Goal: Find specific page/section: Find specific page/section

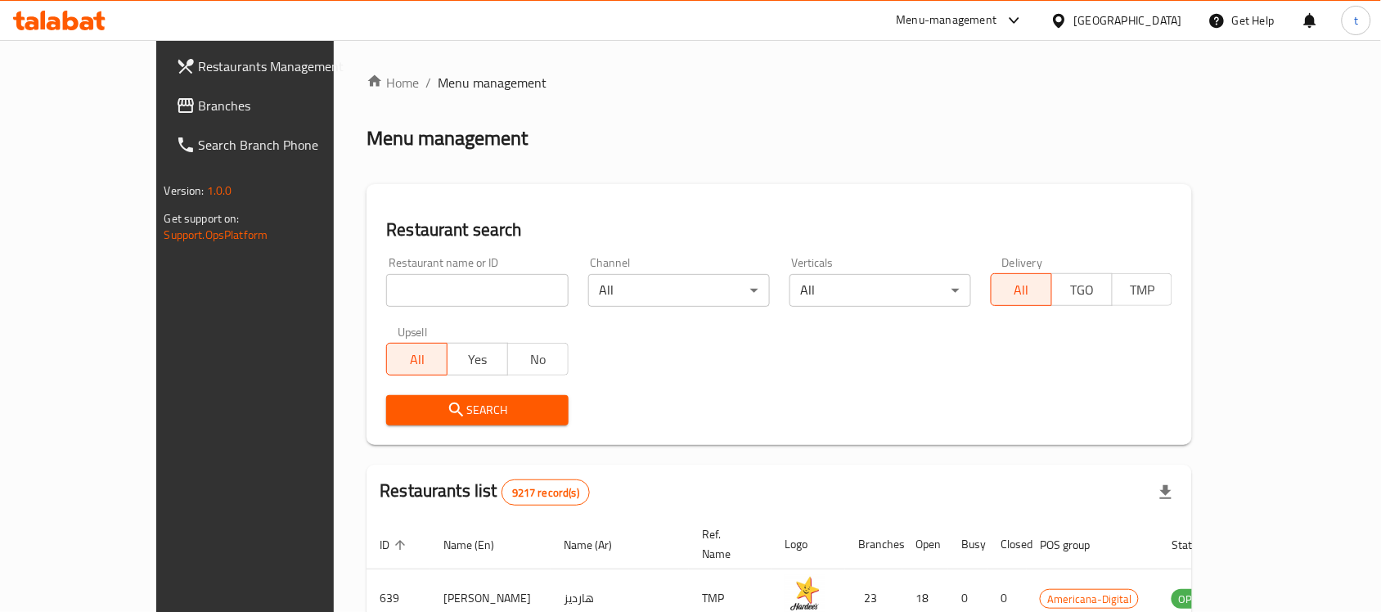
click at [1156, 25] on div "[GEOGRAPHIC_DATA]" at bounding box center [1128, 20] width 108 height 18
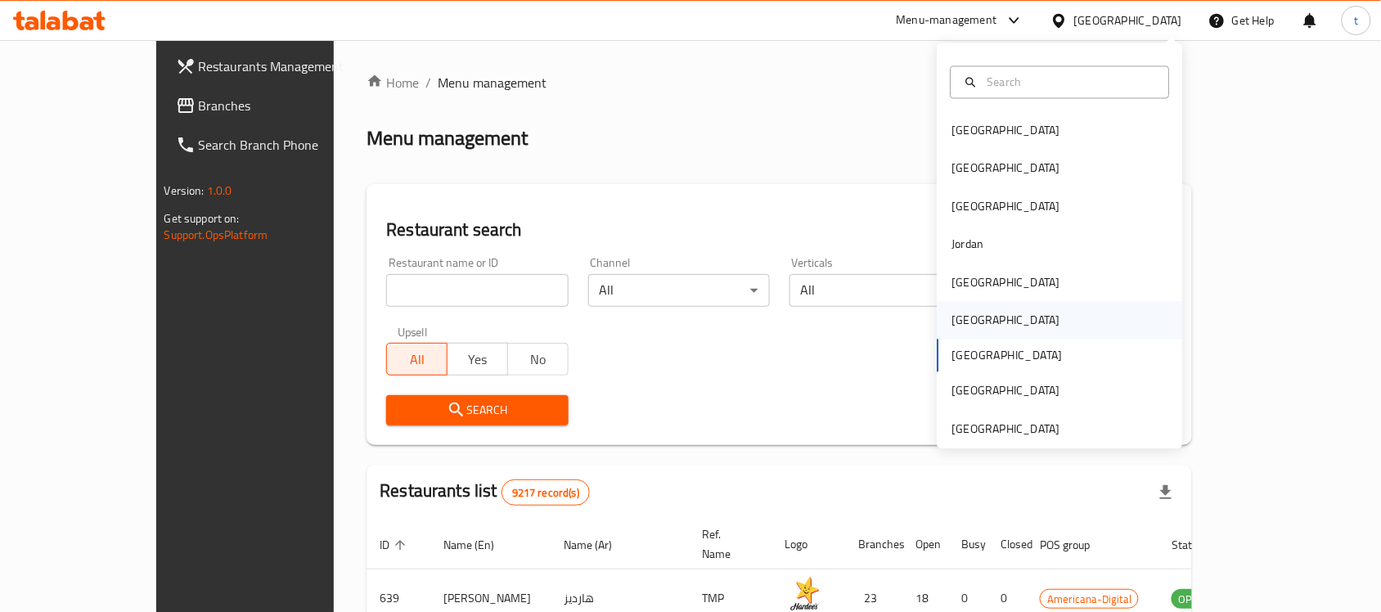
click at [975, 311] on div "Oman" at bounding box center [1006, 321] width 134 height 38
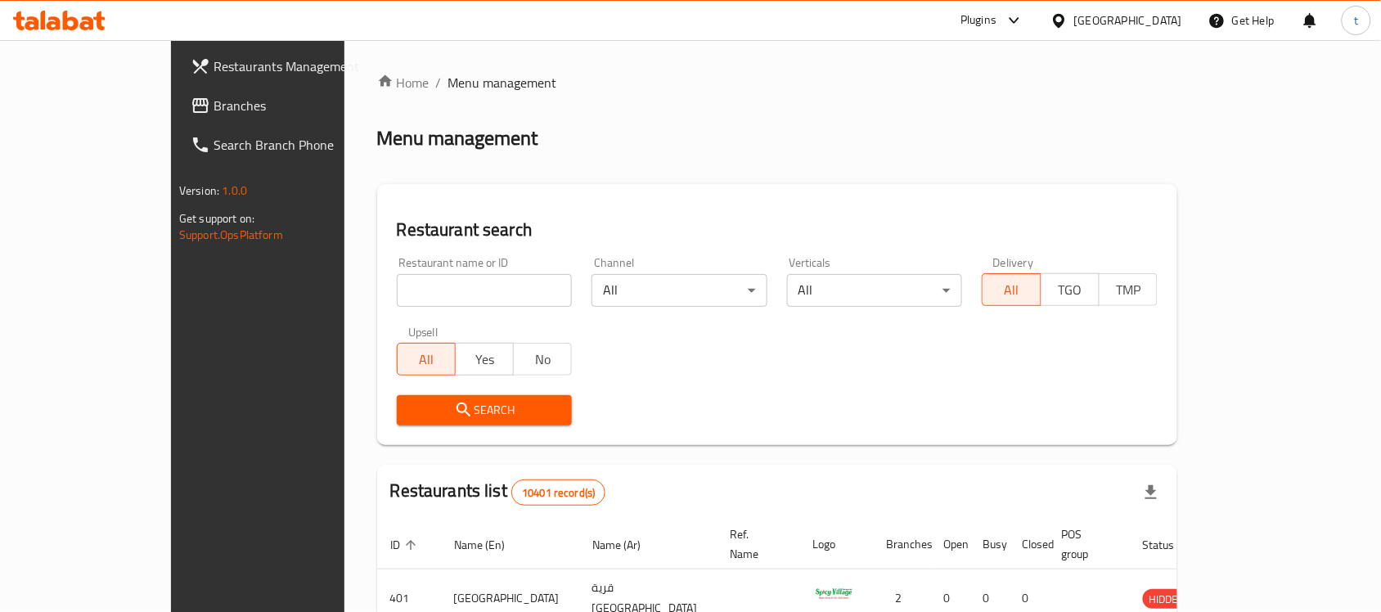
click at [214, 111] on span "Branches" at bounding box center [301, 106] width 175 height 20
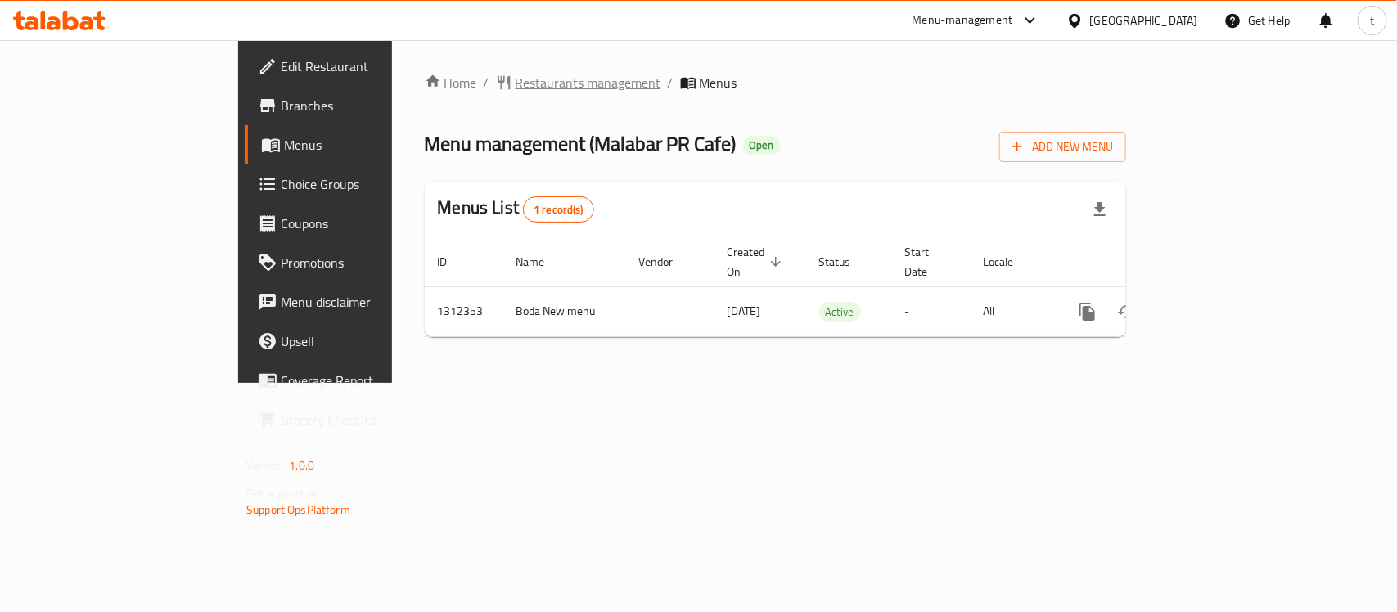
click at [516, 74] on span "Restaurants management" at bounding box center [589, 83] width 146 height 20
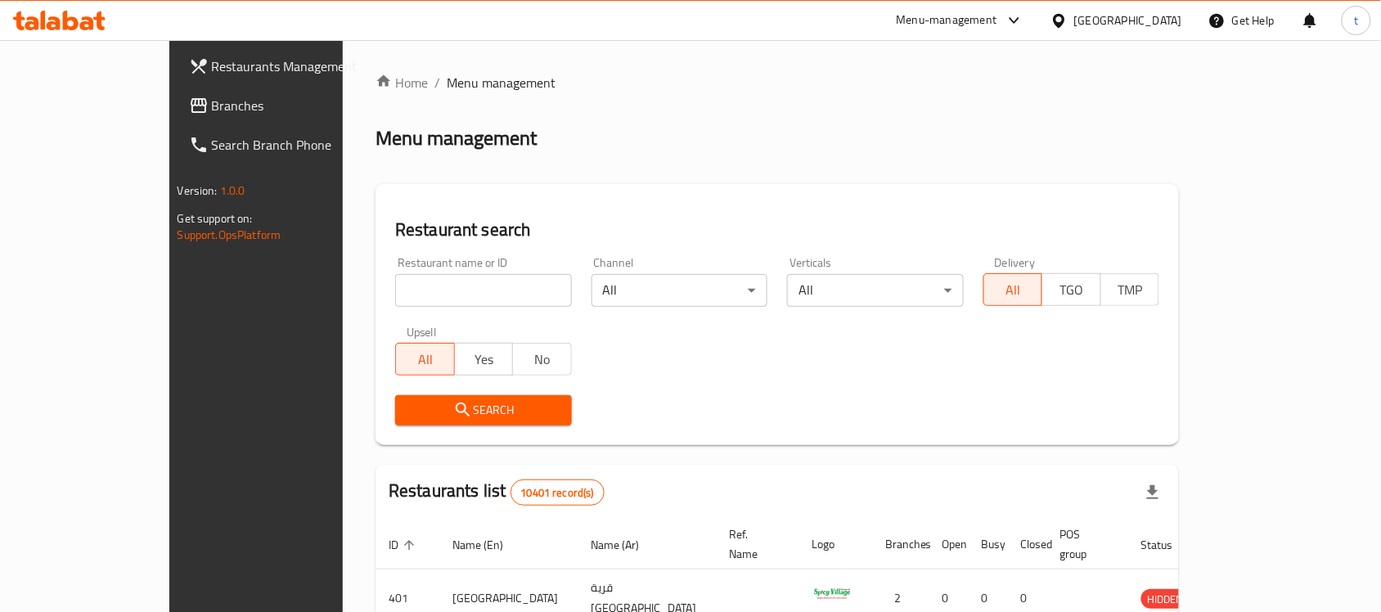
click at [410, 299] on input "search" at bounding box center [483, 290] width 177 height 33
paste input "706071"
type input "706071"
click at [408, 415] on span "Search" at bounding box center [483, 410] width 151 height 20
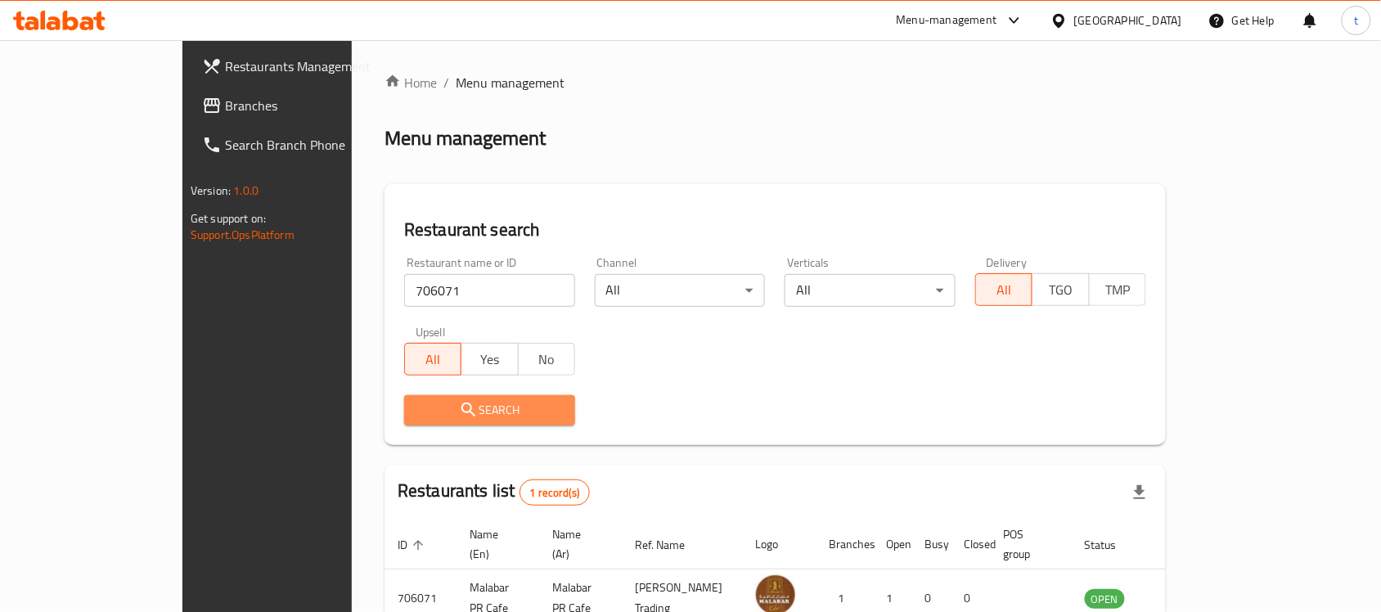
click at [404, 398] on button "Search" at bounding box center [489, 410] width 171 height 30
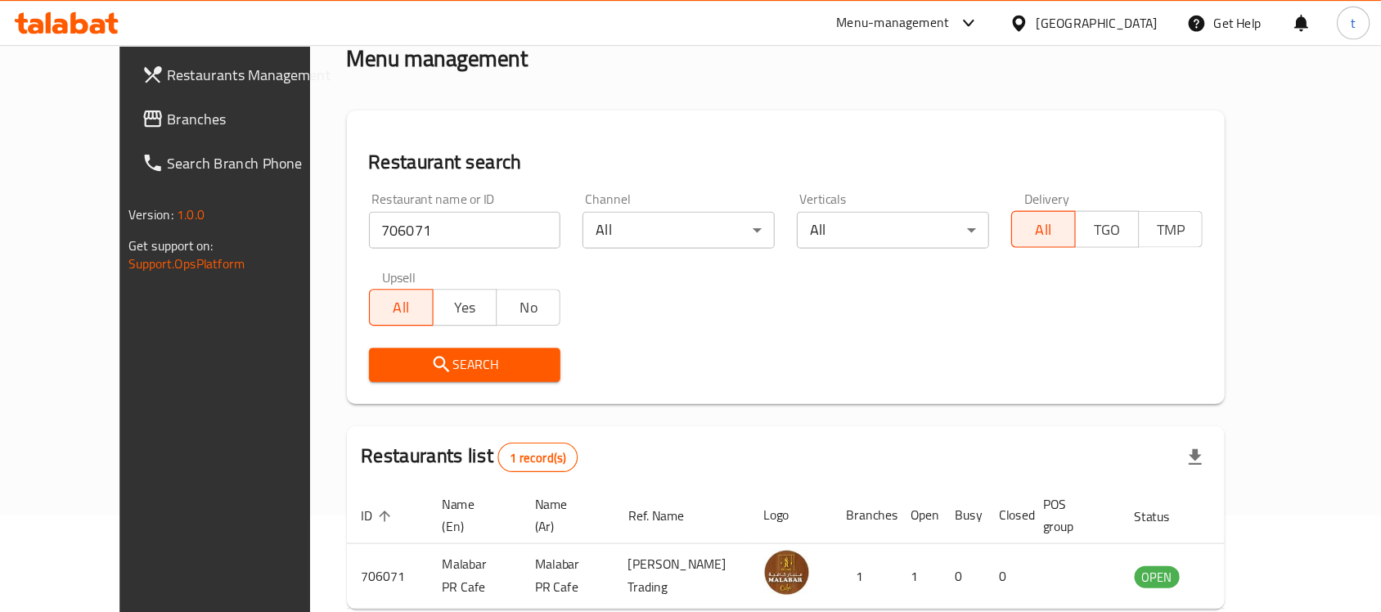
scroll to position [86, 0]
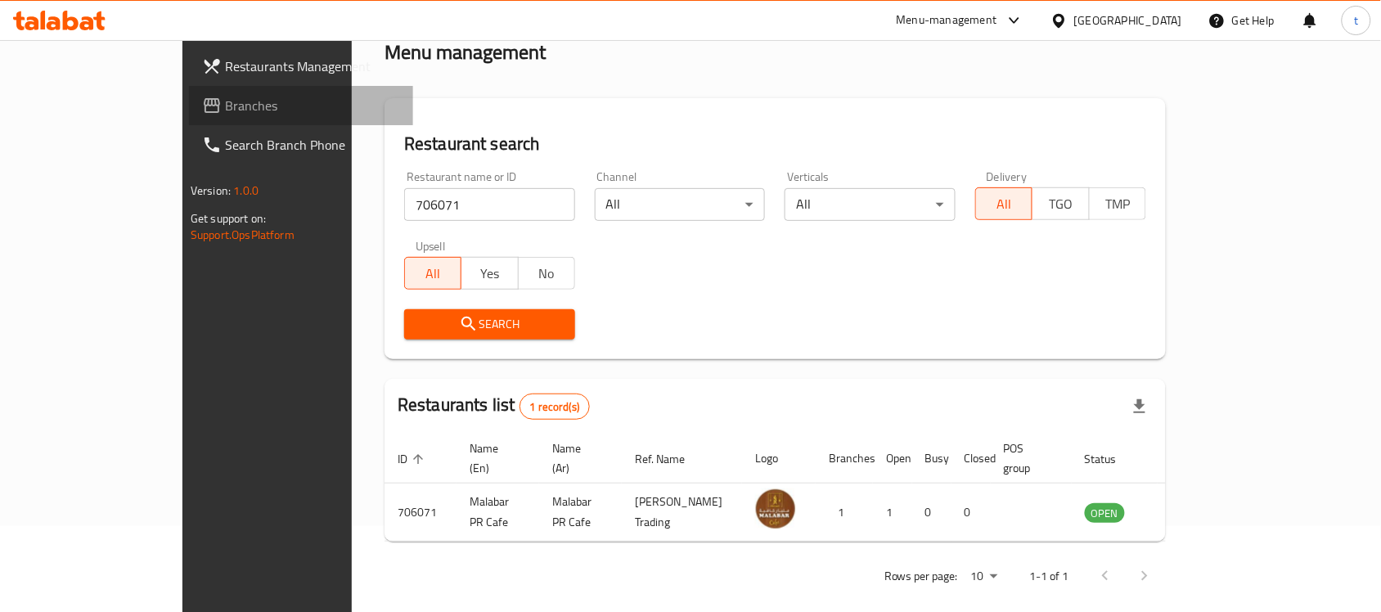
click at [225, 106] on span "Branches" at bounding box center [312, 106] width 175 height 20
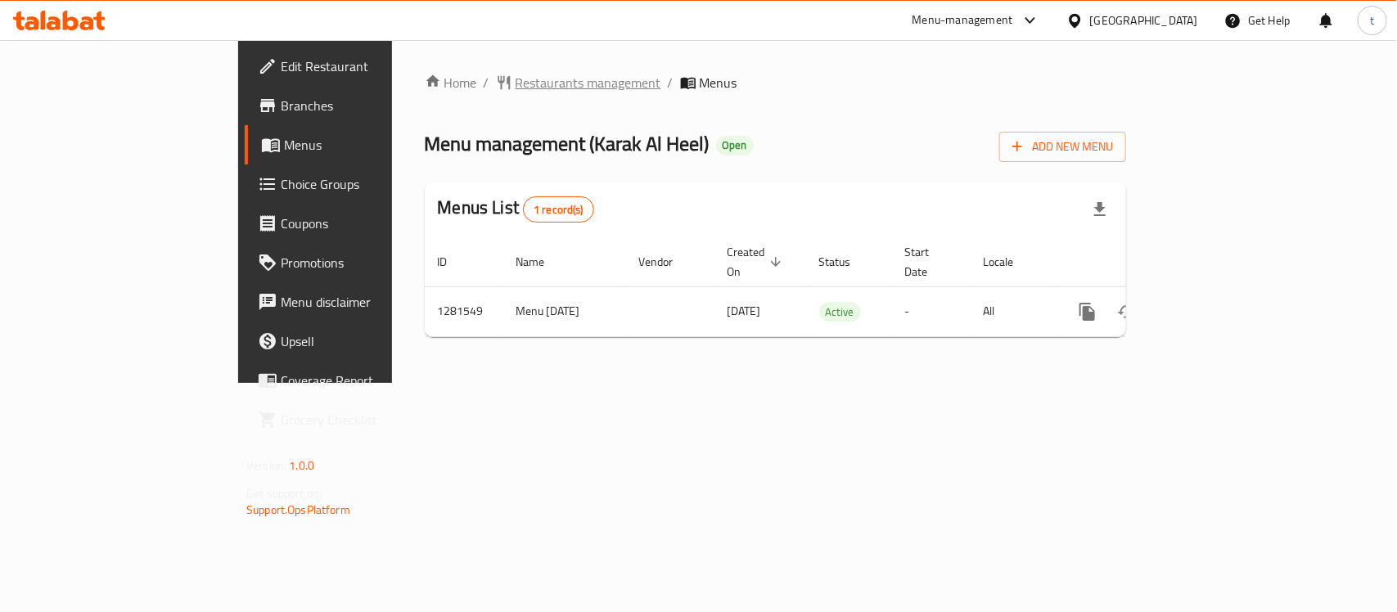
click at [516, 88] on span "Restaurants management" at bounding box center [589, 83] width 146 height 20
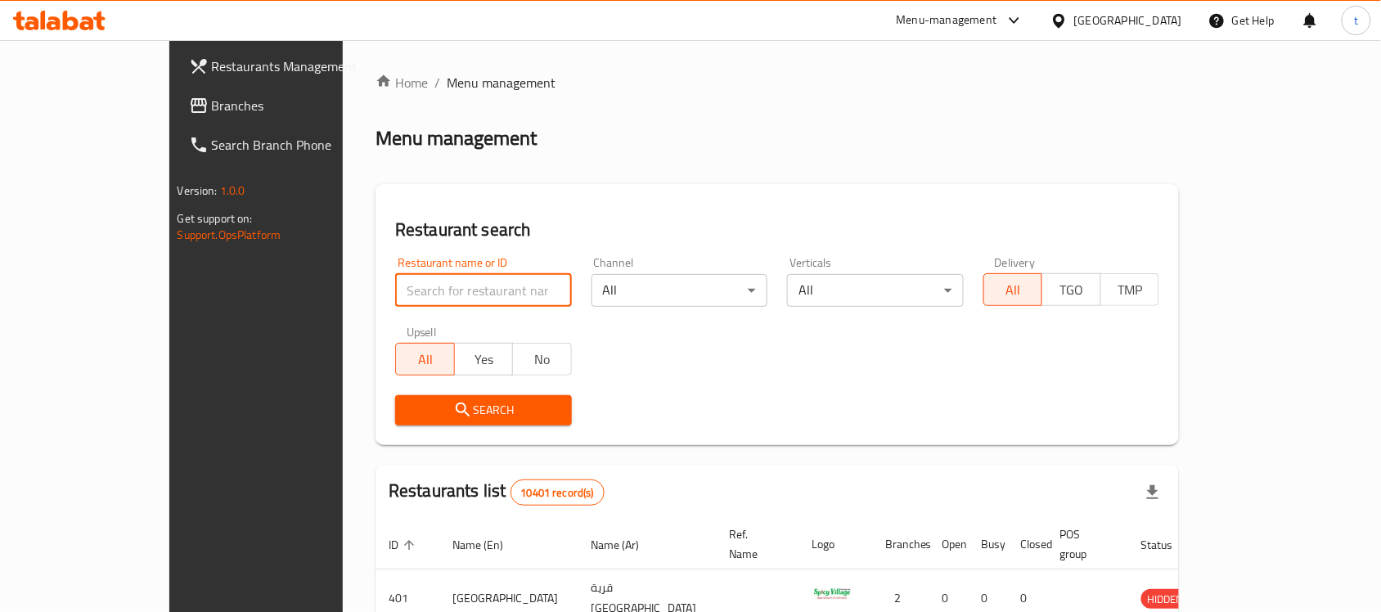
click at [395, 292] on input "search" at bounding box center [483, 290] width 177 height 33
paste input "694436"
type input "694436"
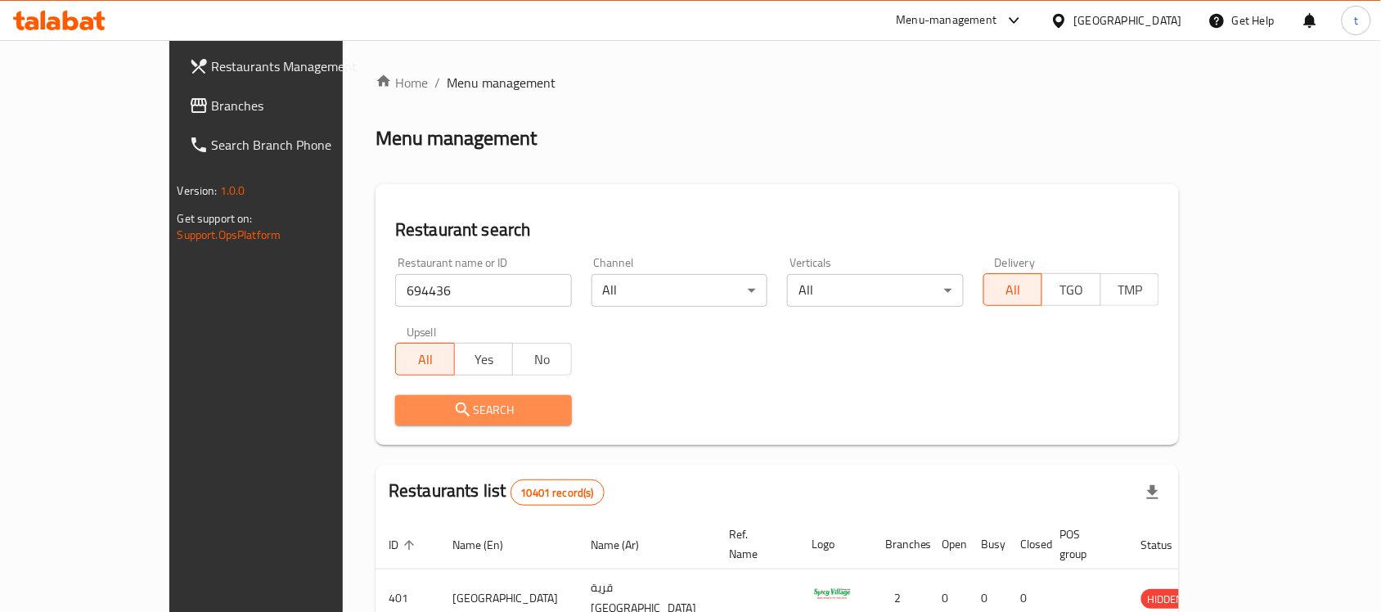
click at [408, 410] on span "Search" at bounding box center [483, 410] width 151 height 20
